Goal: Use online tool/utility: Utilize a website feature to perform a specific function

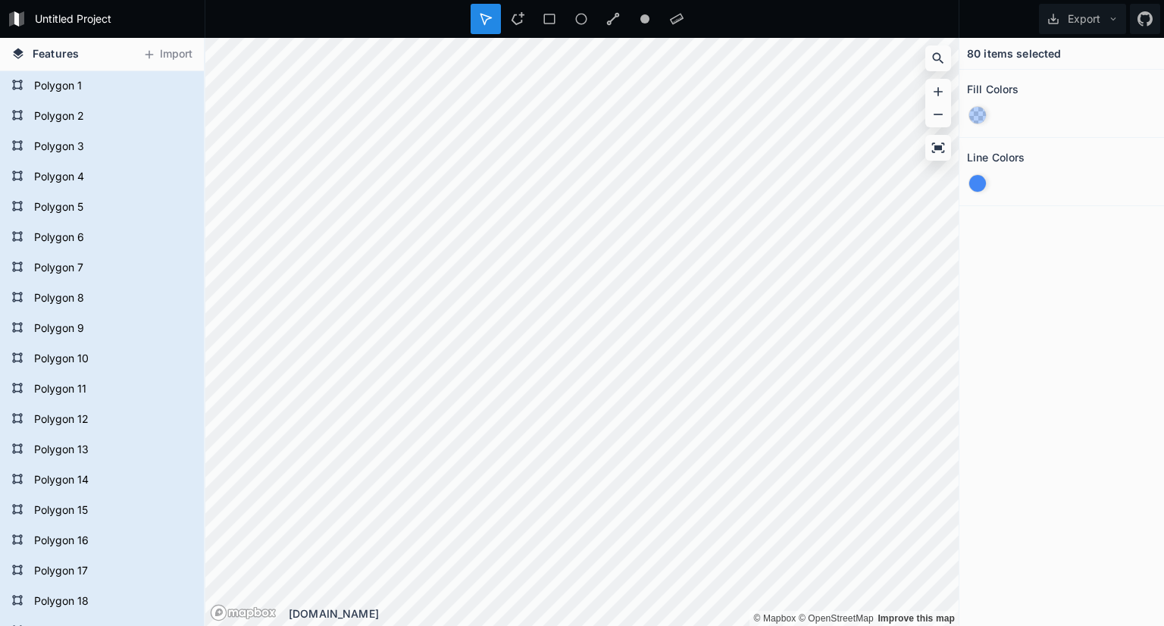
click at [977, 114] on div at bounding box center [977, 115] width 17 height 17
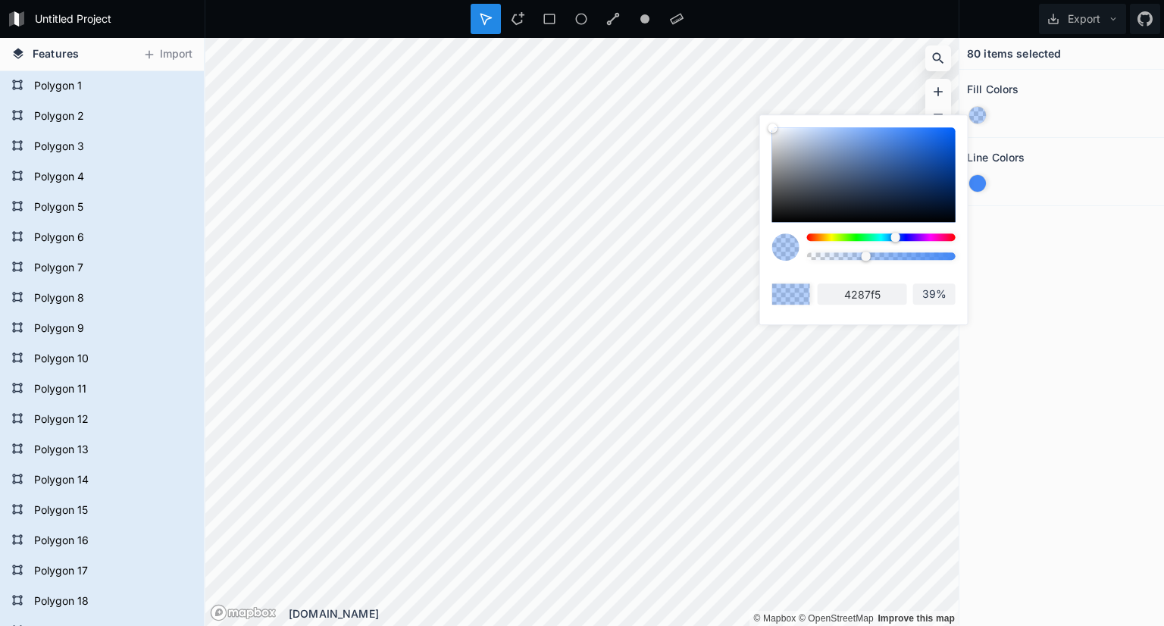
click at [977, 114] on div at bounding box center [977, 115] width 17 height 17
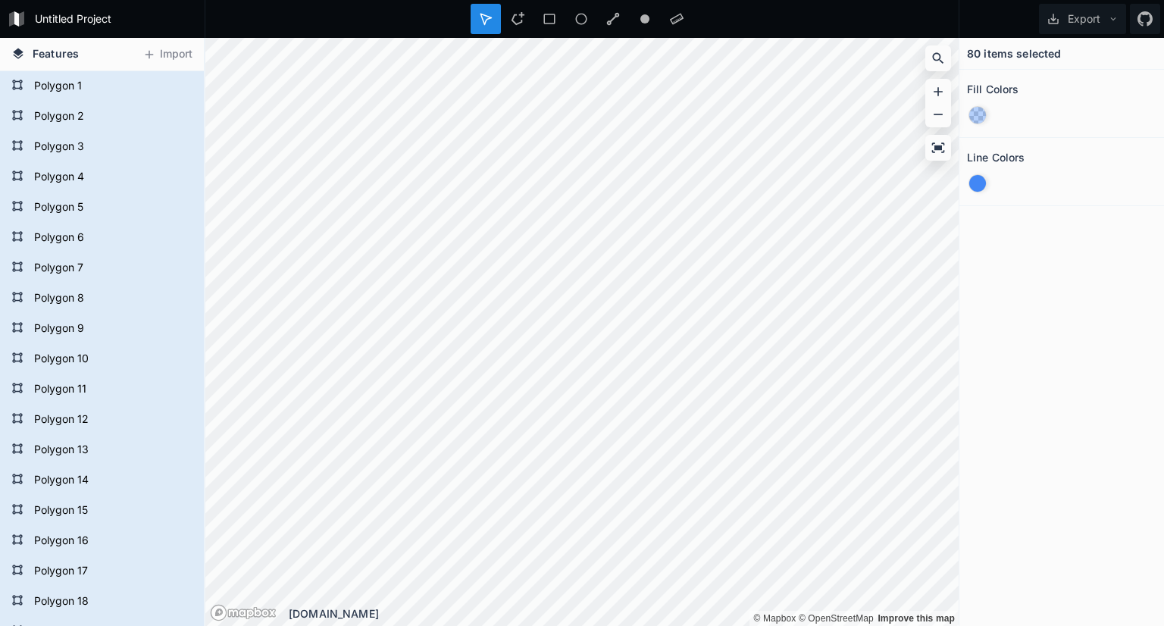
click at [1082, 210] on div "80 items selected Fill Colors Line Colors" at bounding box center [1061, 332] width 205 height 588
click at [246, 611] on link "Mapbox logo" at bounding box center [243, 612] width 67 height 17
click at [842, 614] on link "© OpenStreetMap" at bounding box center [835, 618] width 75 height 11
click at [1111, 20] on icon at bounding box center [1113, 19] width 11 height 11
click at [1064, 71] on div "Export Image" at bounding box center [1080, 86] width 152 height 31
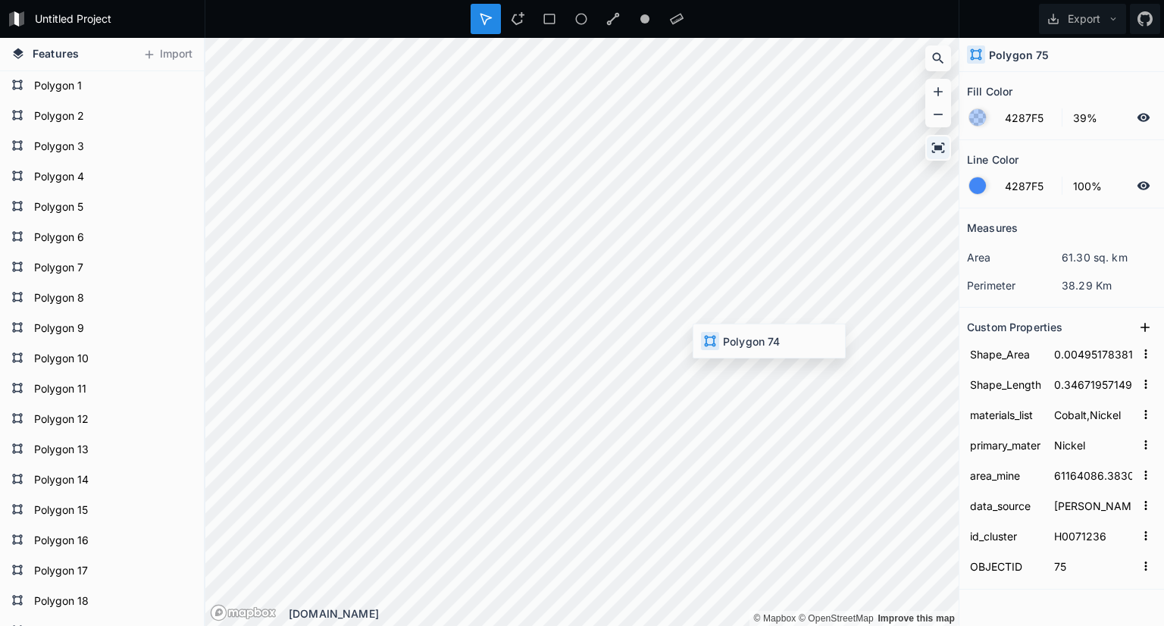
type input "0.0014495101010194775"
type input "0.22045869304277121"
type input "17904910.341521505"
type input "[PERSON_NAME] et al. (2022);Tang & [PERSON_NAME] 2023"
type input "74"
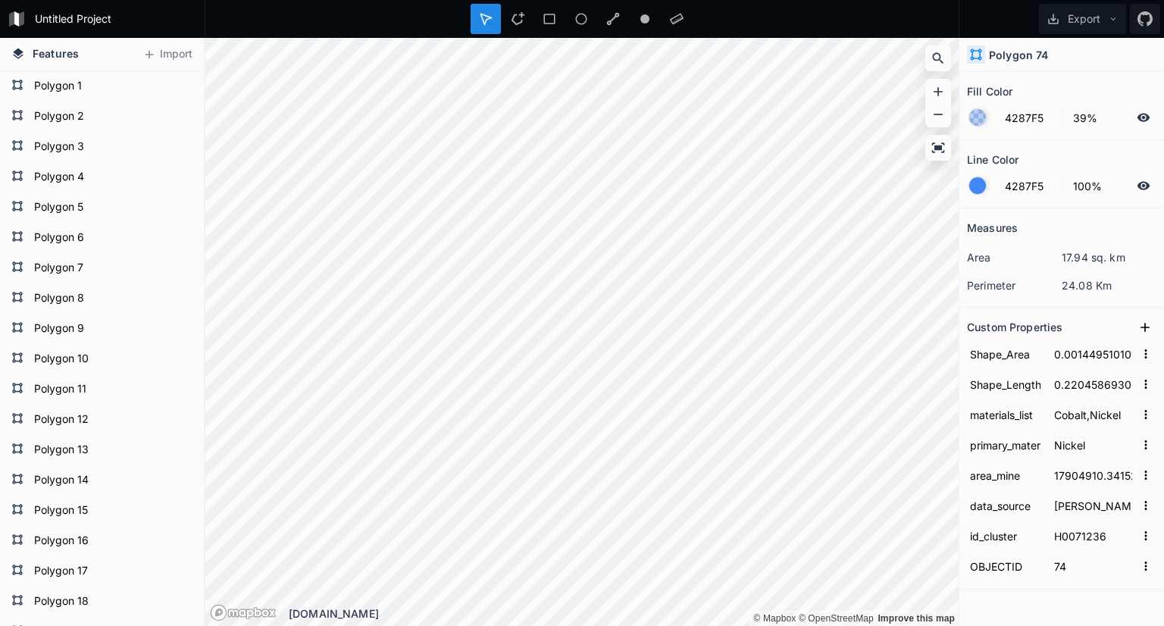
click at [1064, 74] on section "Fill Color 4287F5 39%" at bounding box center [1061, 106] width 205 height 68
